Goal: Transaction & Acquisition: Purchase product/service

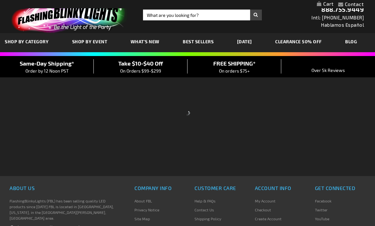
scroll to position [16, 0]
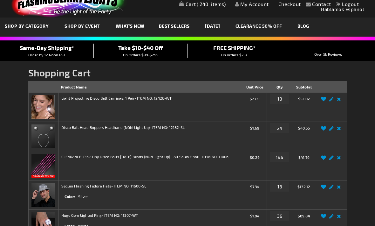
scroll to position [19, 0]
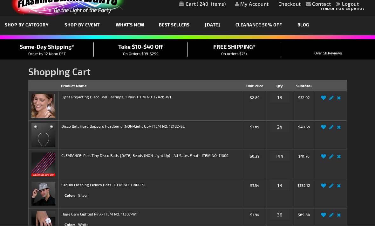
click at [151, 51] on span "On Orders $99-$299" at bounding box center [141, 53] width 36 height 4
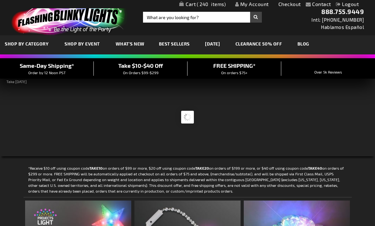
click at [266, 151] on rs-slide at bounding box center [187, 117] width 375 height 78
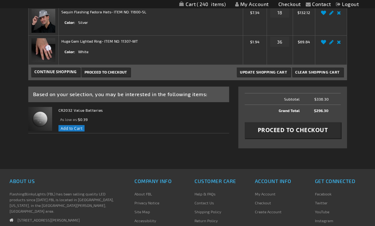
scroll to position [191, 0]
click at [305, 131] on span "Proceed to Checkout" at bounding box center [293, 130] width 70 height 8
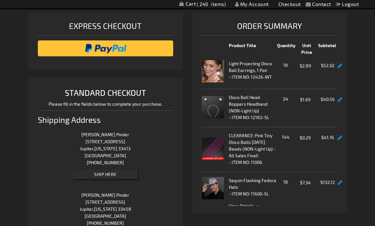
scroll to position [68, 0]
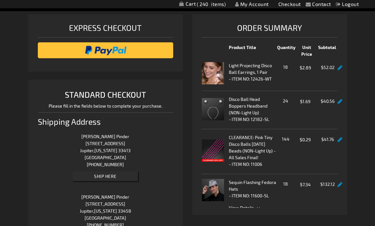
click at [258, 204] on span "View Details" at bounding box center [283, 207] width 109 height 7
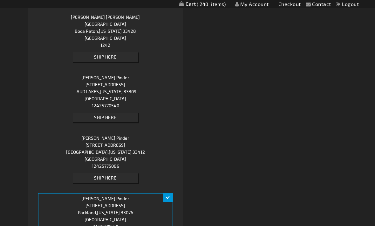
scroll to position [376, 0]
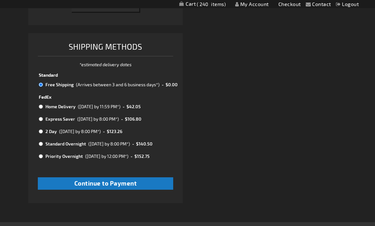
click at [151, 177] on button "Continue to Payment" at bounding box center [106, 183] width 136 height 12
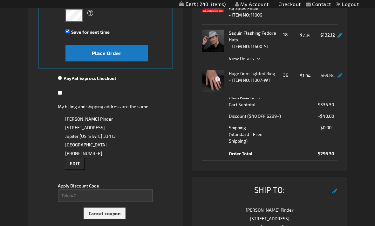
scroll to position [177, 0]
click at [77, 165] on span "Edit" at bounding box center [75, 163] width 10 height 5
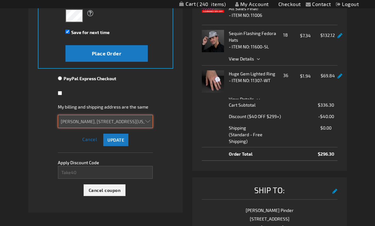
click at [148, 121] on select "Melinda Pinder, 6671 W Indiantown Rd, Jupiter, Florida 33413, United States Mel…" at bounding box center [105, 121] width 95 height 13
select select
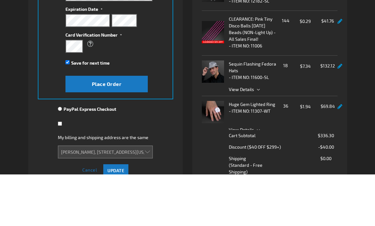
scroll to position [146, 0]
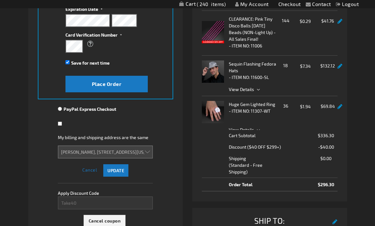
click at [66, 64] on input "Save for next time" at bounding box center [67, 62] width 4 height 4
checkbox input "false"
click at [80, 88] on button "Place Order" at bounding box center [106, 84] width 82 height 17
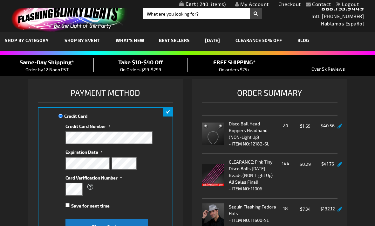
scroll to position [0, 0]
